Goal: Check status

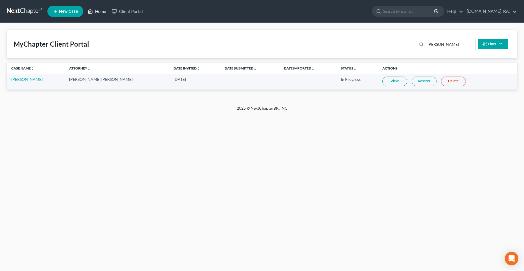
click at [95, 14] on link "Home" at bounding box center [97, 11] width 24 height 10
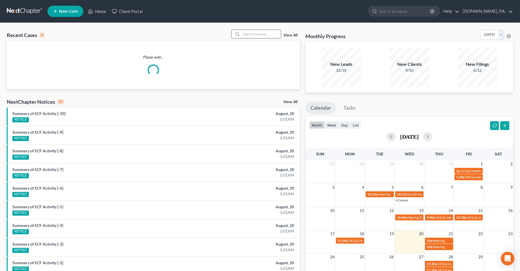
click at [261, 34] on input "search" at bounding box center [261, 34] width 40 height 8
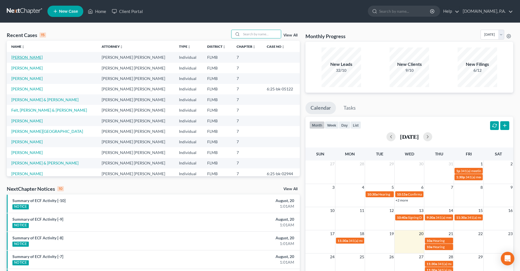
click at [19, 57] on link "[PERSON_NAME]" at bounding box center [26, 57] width 31 height 5
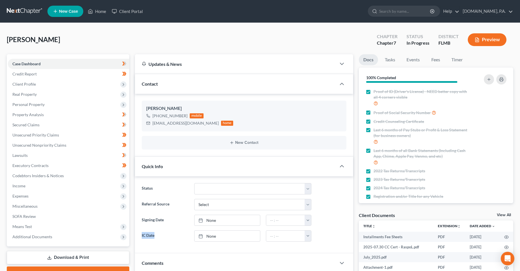
drag, startPoint x: 156, startPoint y: 237, endPoint x: 138, endPoint y: 238, distance: 18.1
click at [138, 238] on div "Status Discharged Dismissed Filed In Progress Lead Lost Lead Ready to File To R…" at bounding box center [244, 214] width 219 height 77
click at [141, 239] on label "IC Date" at bounding box center [165, 235] width 53 height 11
drag, startPoint x: 64, startPoint y: 40, endPoint x: -3, endPoint y: 40, distance: 66.9
click at [0, 40] on html "Home New Case Client Portal [DOMAIN_NAME], P.A. [PERSON_NAME][EMAIL_ADDRESS][DO…" at bounding box center [260, 218] width 520 height 437
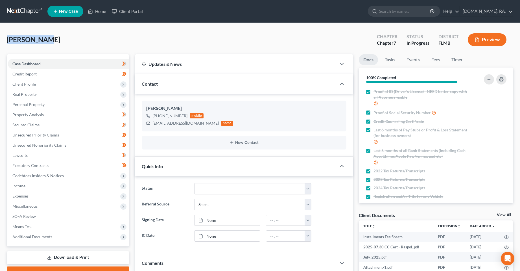
click at [73, 37] on div "[PERSON_NAME] Upgraded Chapter Chapter 7 Status In [GEOGRAPHIC_DATA] [GEOGRAPHI…" at bounding box center [260, 42] width 506 height 25
click at [241, 42] on div "[PERSON_NAME] Upgraded Chapter Chapter 7 Status In [GEOGRAPHIC_DATA] [GEOGRAPHI…" at bounding box center [260, 42] width 506 height 25
click at [212, 38] on div "[PERSON_NAME] Upgraded Chapter Chapter 7 Status In [GEOGRAPHIC_DATA] [GEOGRAPHI…" at bounding box center [260, 42] width 506 height 25
click at [96, 43] on div "[PERSON_NAME] Upgraded Chapter Chapter 7 Status In [GEOGRAPHIC_DATA] [GEOGRAPHI…" at bounding box center [260, 42] width 506 height 25
